Goal: Information Seeking & Learning: Find specific page/section

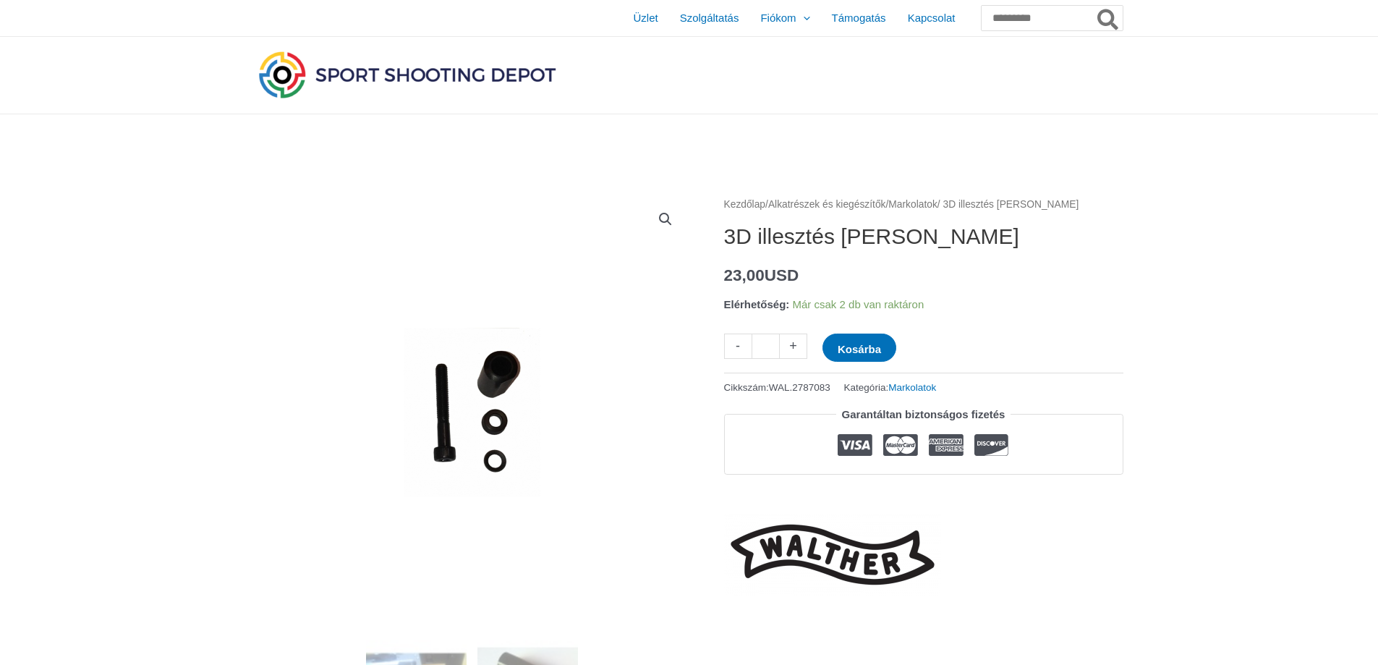
click at [407, 73] on img at bounding box center [407, 75] width 304 height 54
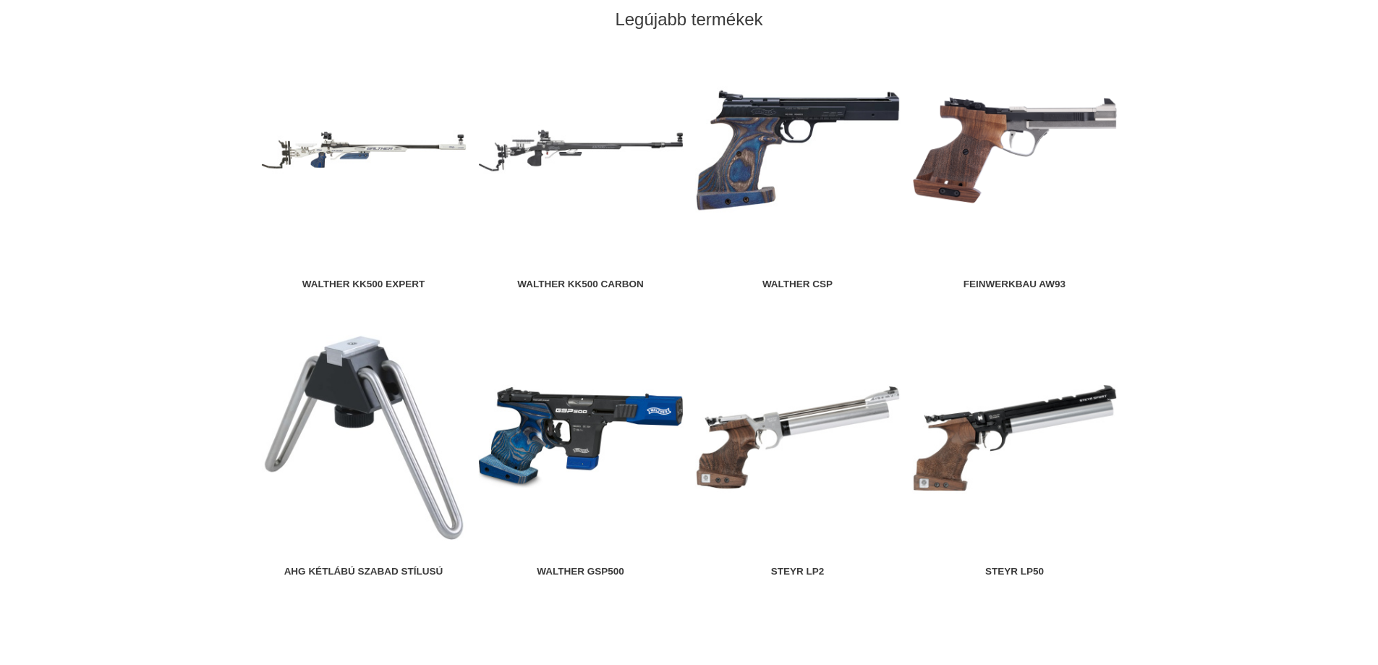
scroll to position [1592, 0]
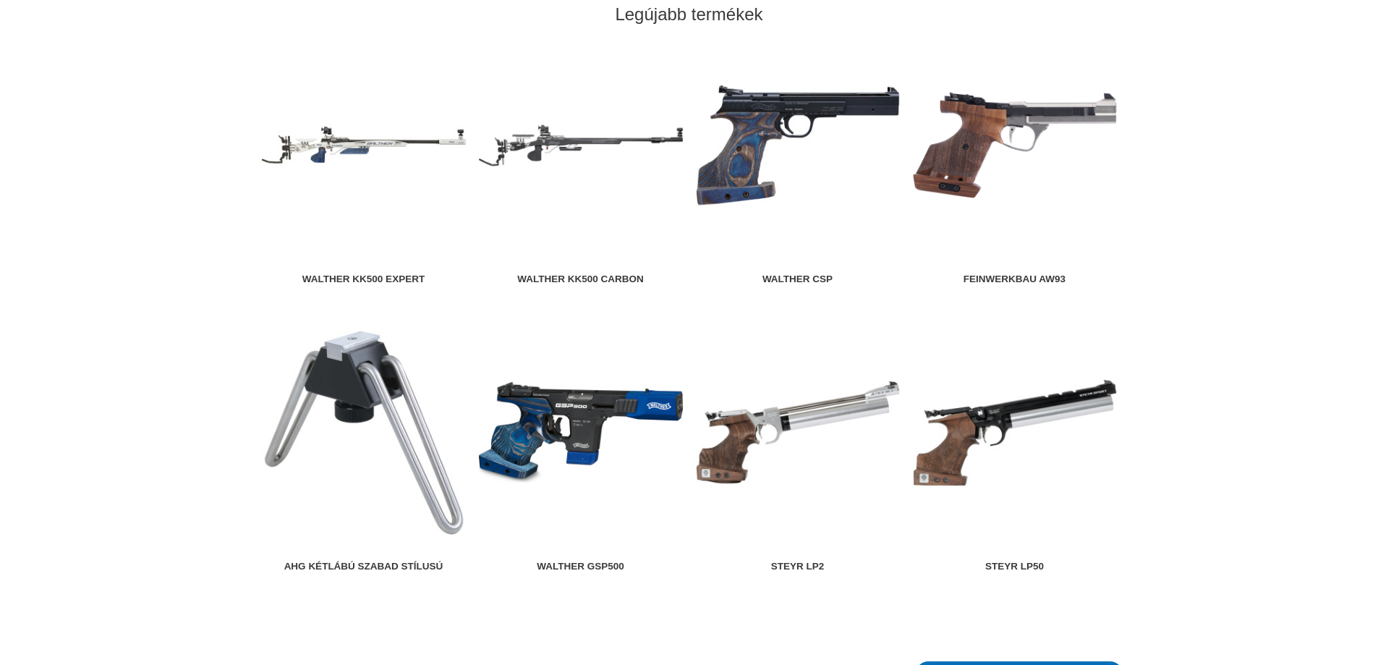
click at [775, 138] on img at bounding box center [797, 145] width 205 height 205
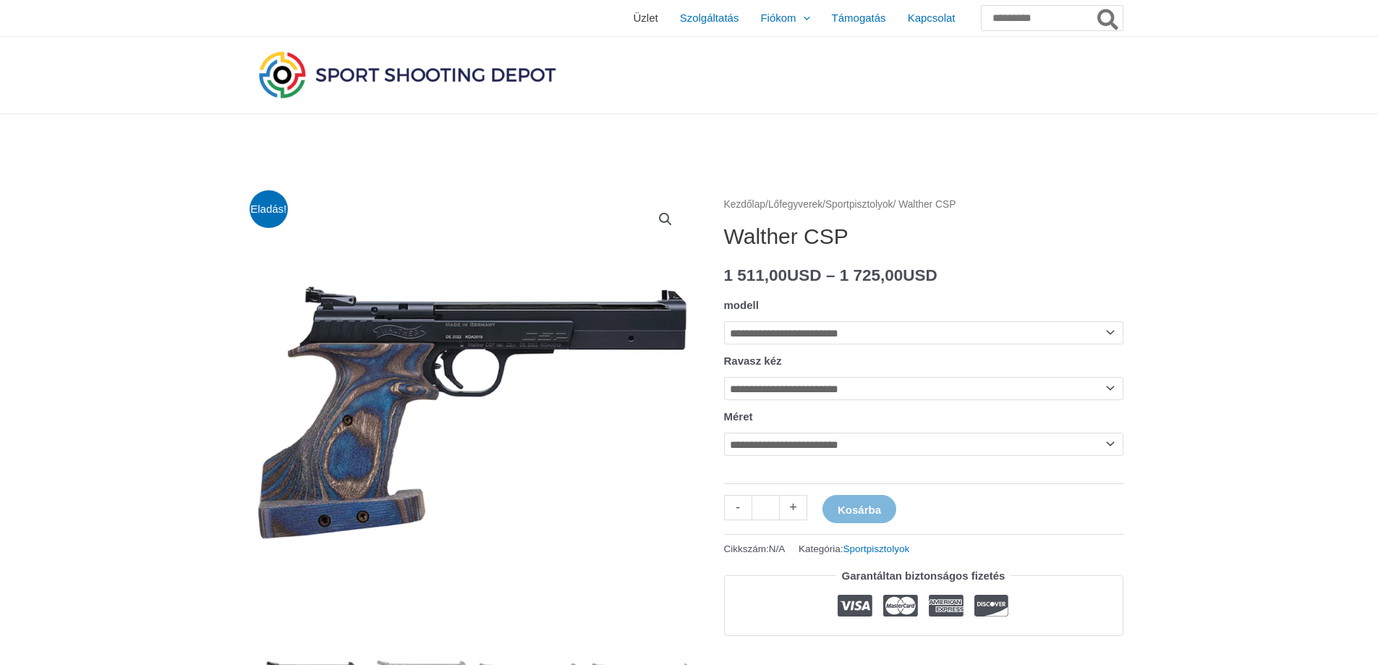
click at [633, 15] on font "Üzlet" at bounding box center [645, 18] width 25 height 12
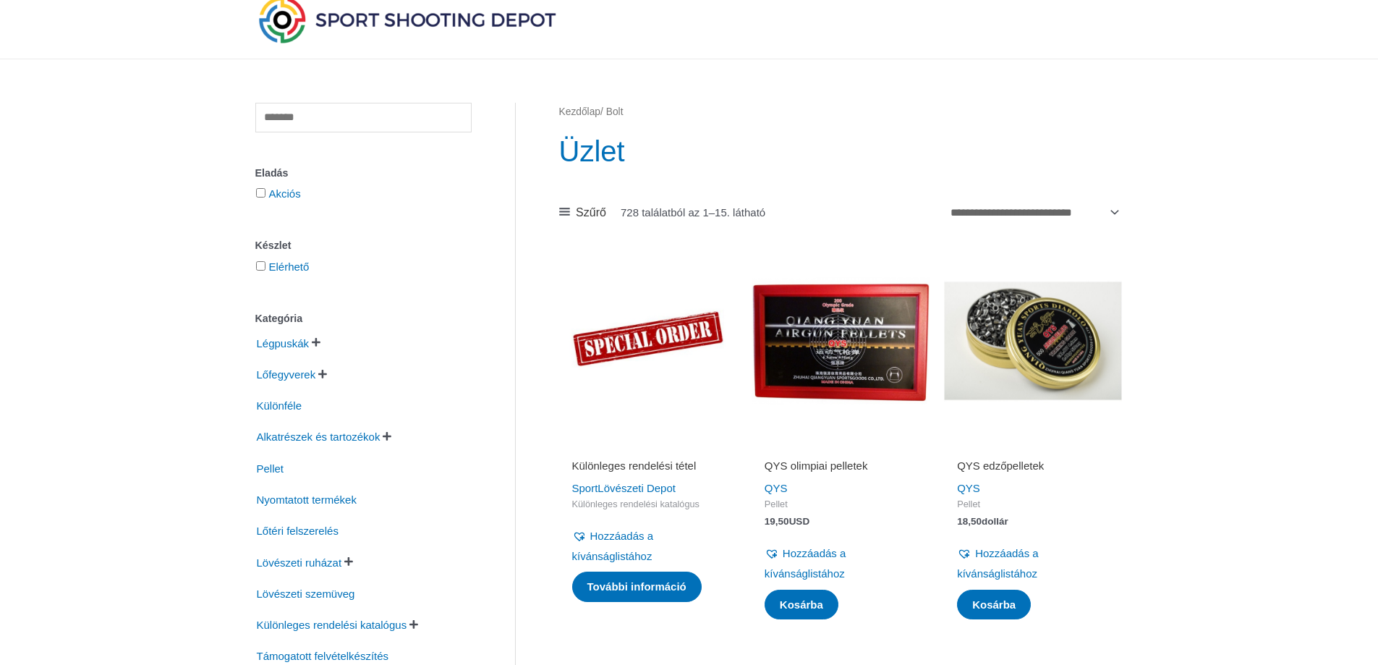
scroll to position [145, 0]
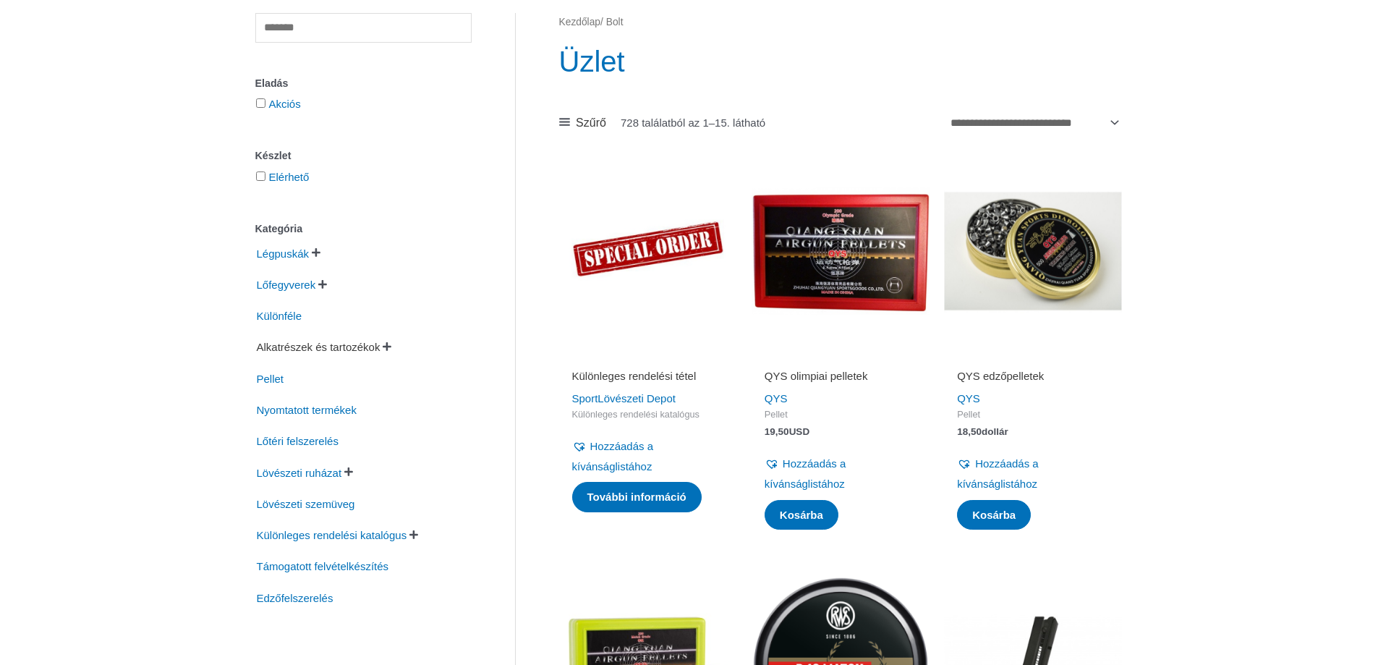
click at [330, 347] on font "Alkatrészek és tartozékok" at bounding box center [319, 347] width 124 height 12
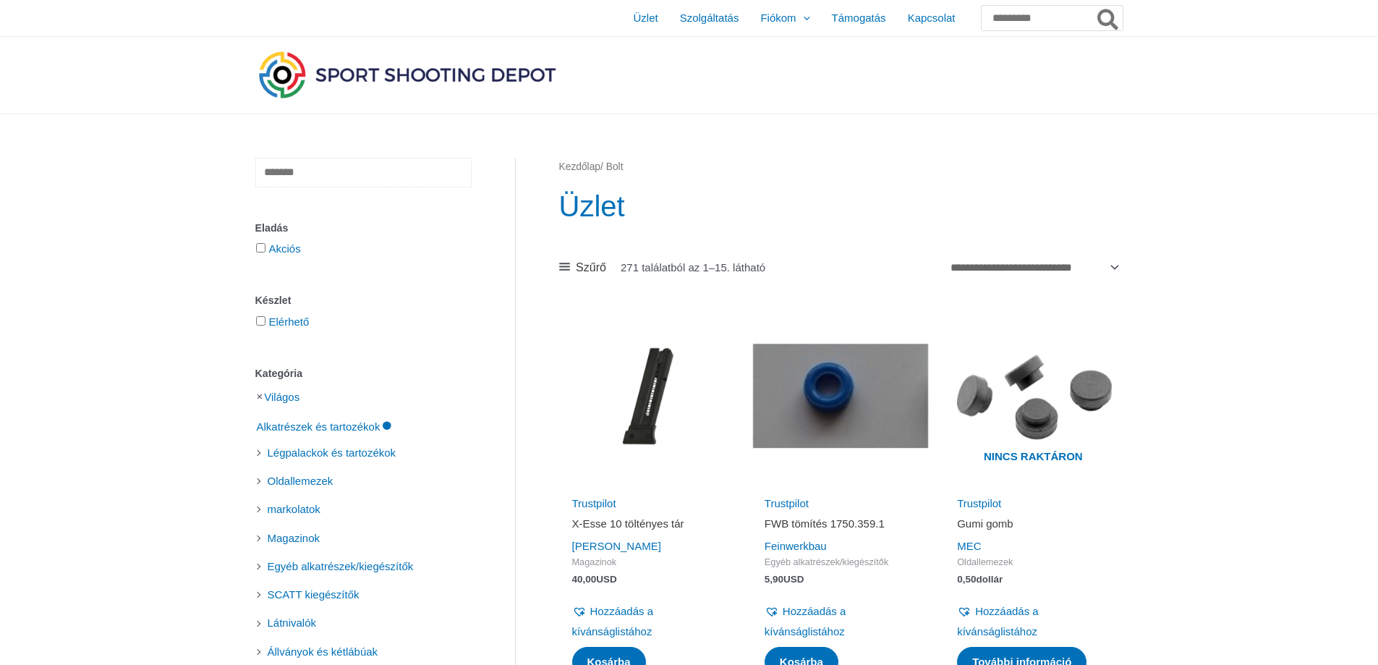
click at [322, 174] on input "text" at bounding box center [363, 173] width 216 height 30
type input "*****"
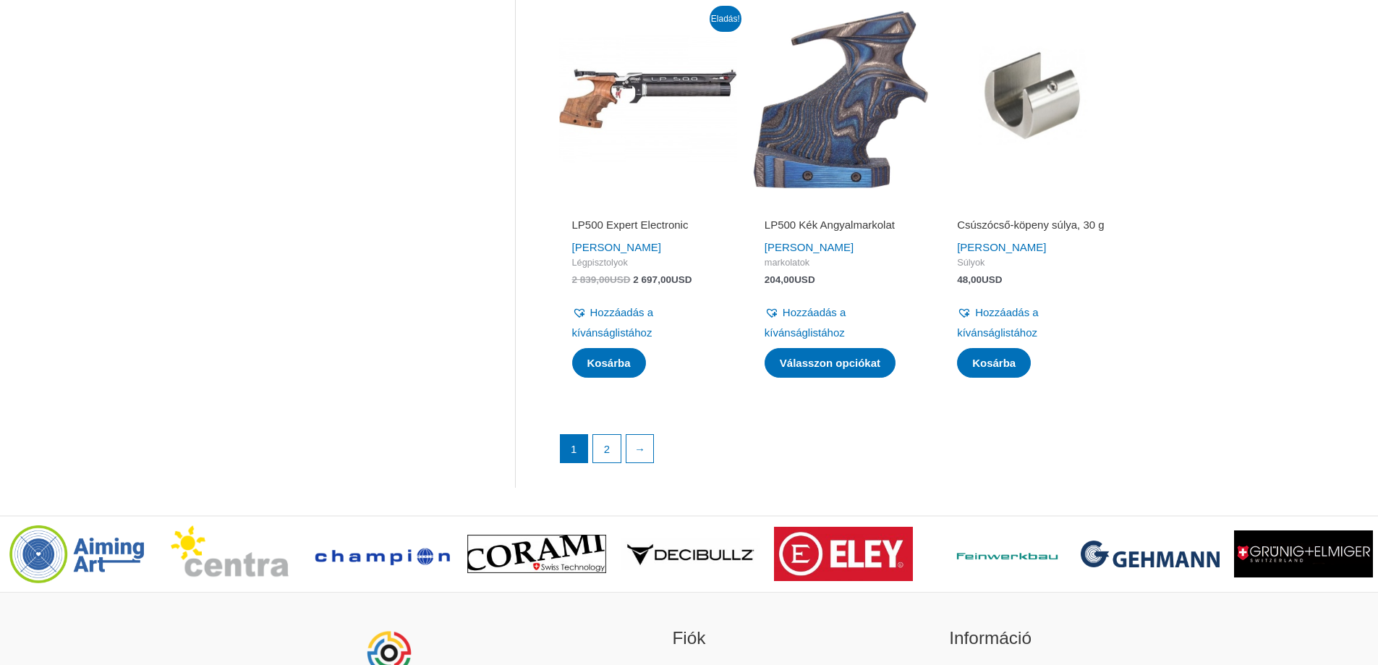
scroll to position [2026, 0]
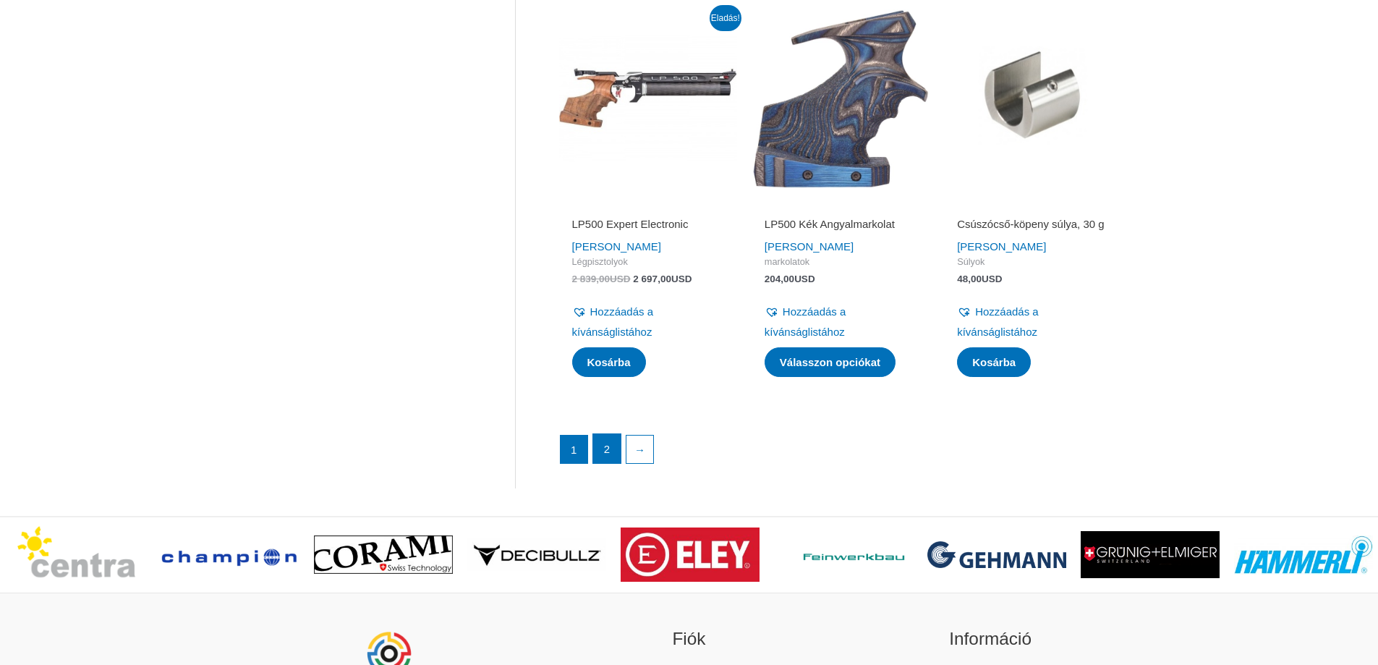
click at [603, 463] on link "2" at bounding box center [606, 448] width 27 height 29
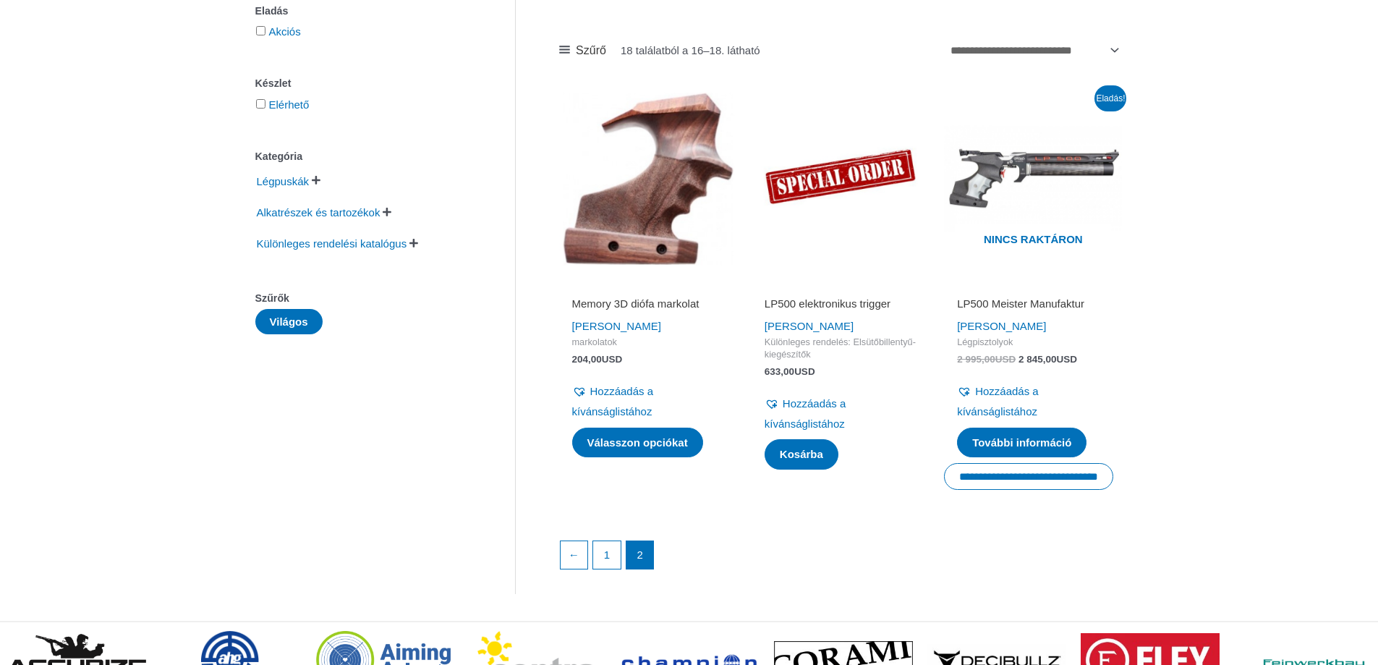
scroll to position [289, 0]
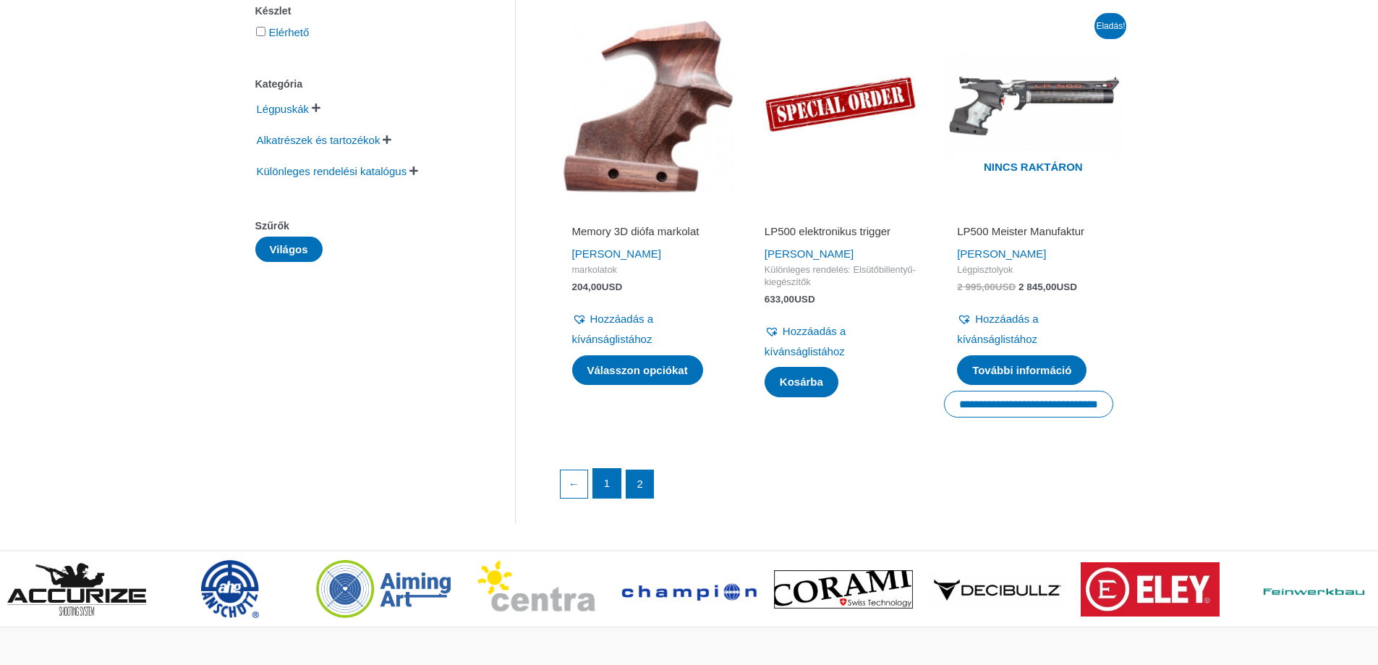
click at [610, 489] on font "1" at bounding box center [607, 483] width 6 height 12
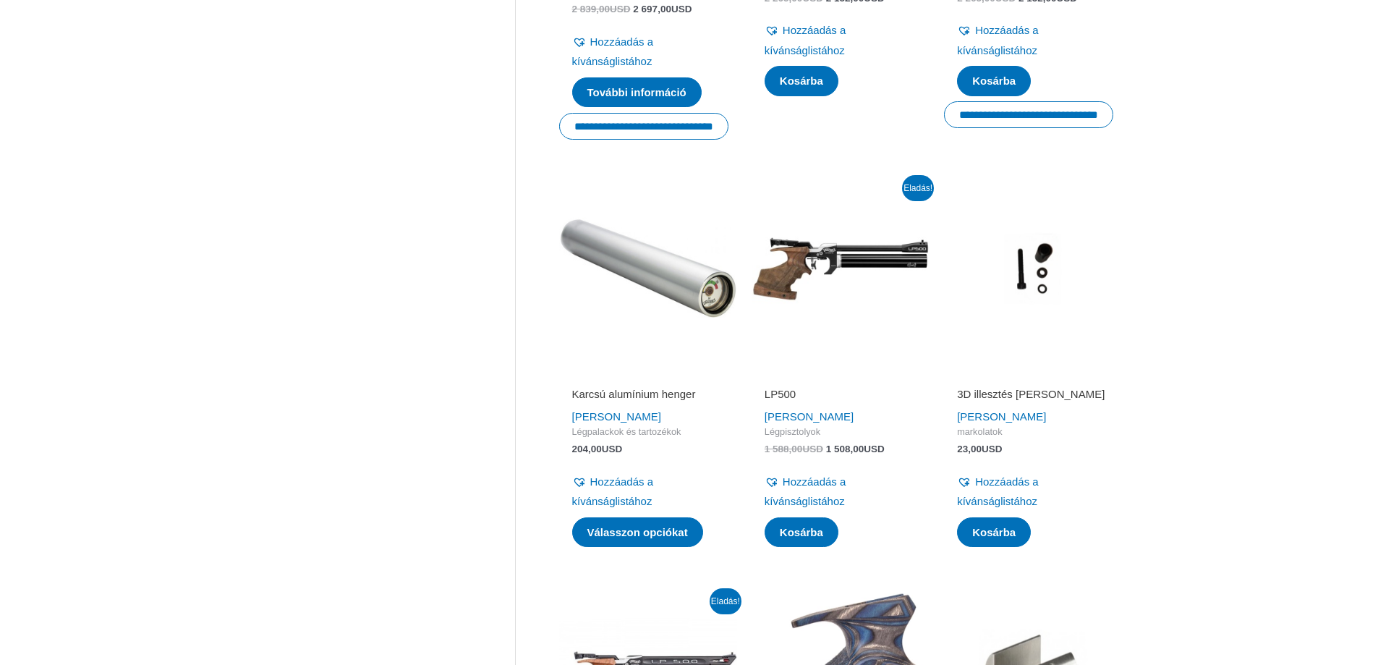
scroll to position [1158, 0]
